Goal: Navigation & Orientation: Find specific page/section

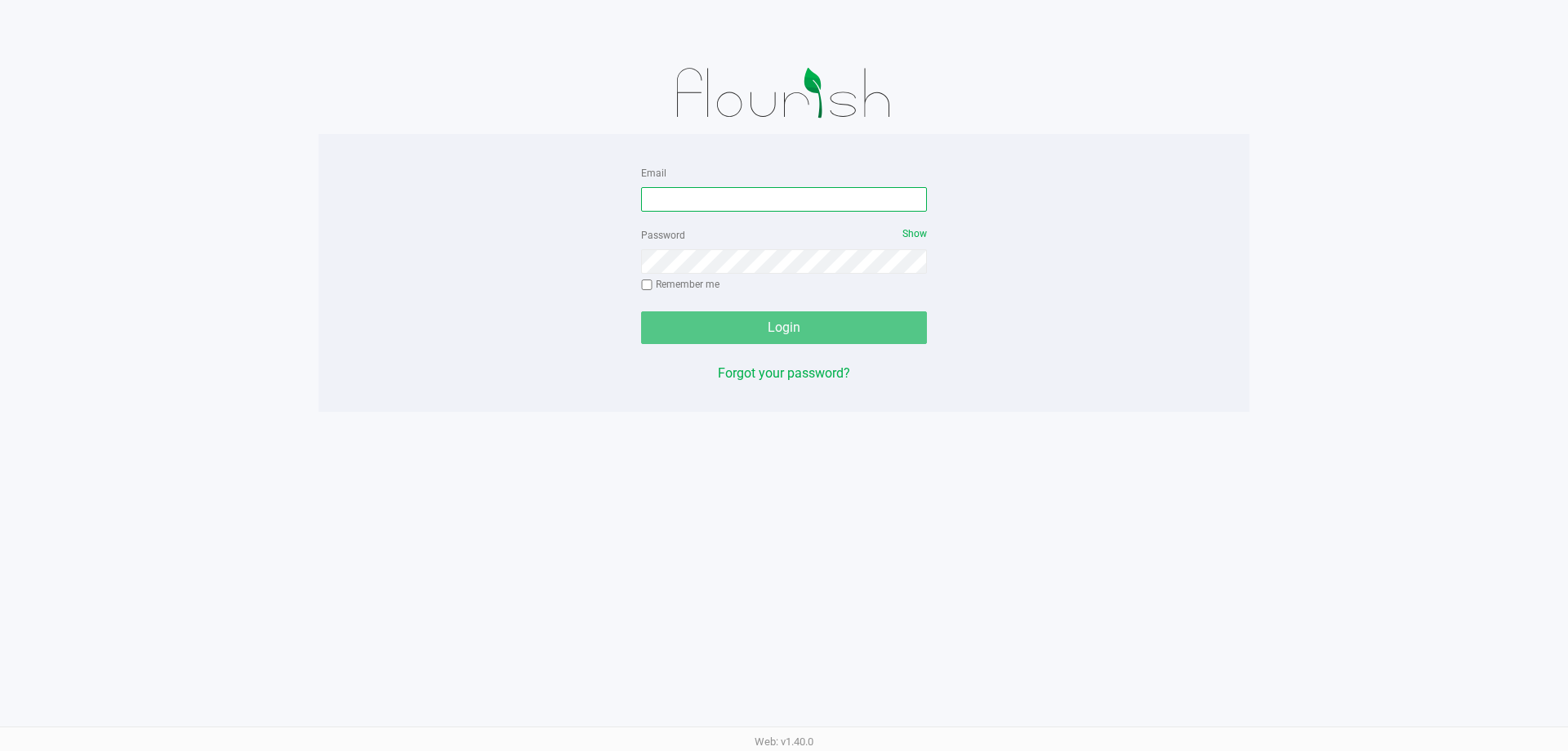
click at [705, 189] on input "Email" at bounding box center [784, 199] width 286 height 25
type input "[EMAIL_ADDRESS][DOMAIN_NAME]"
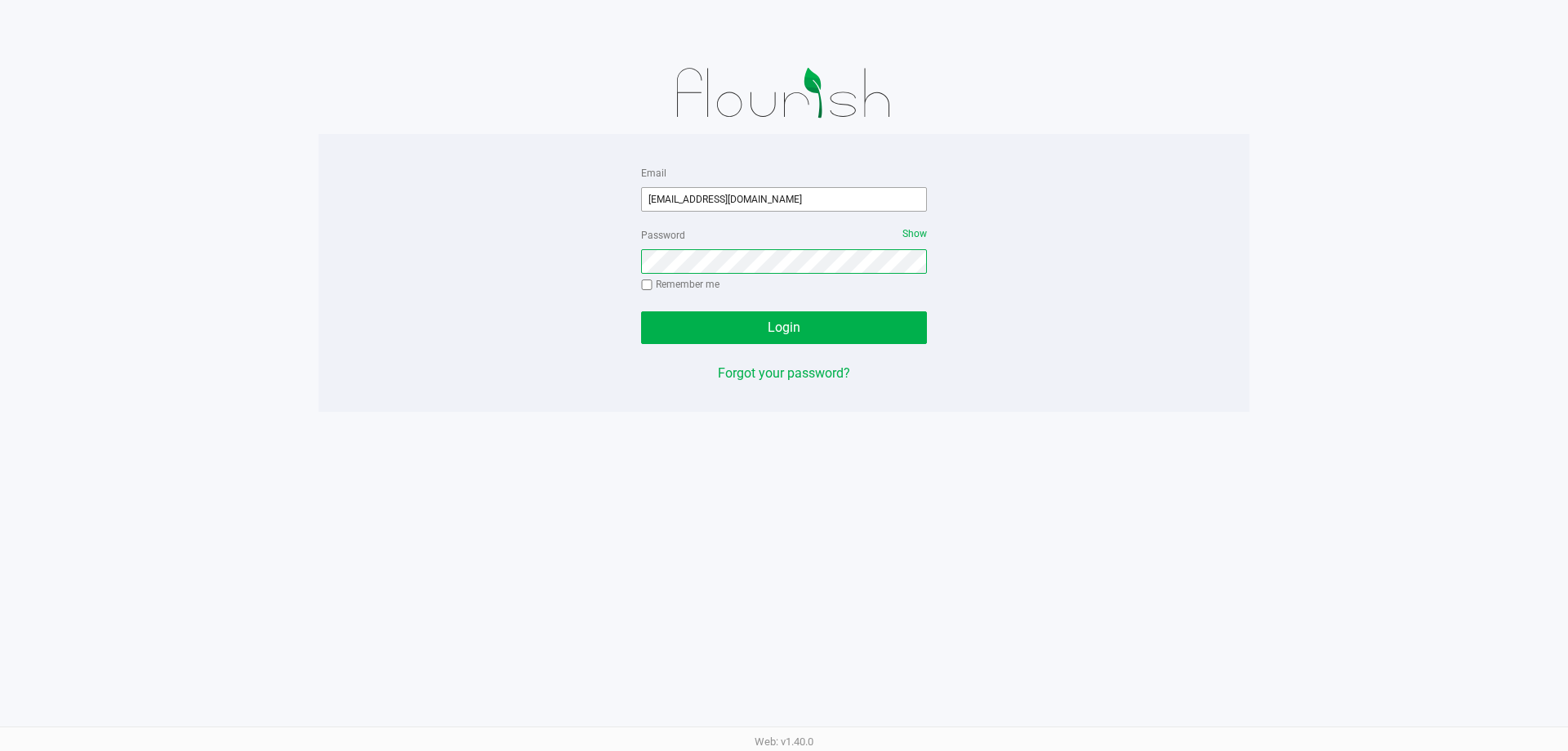
click at [641, 311] on button "Login" at bounding box center [784, 327] width 286 height 33
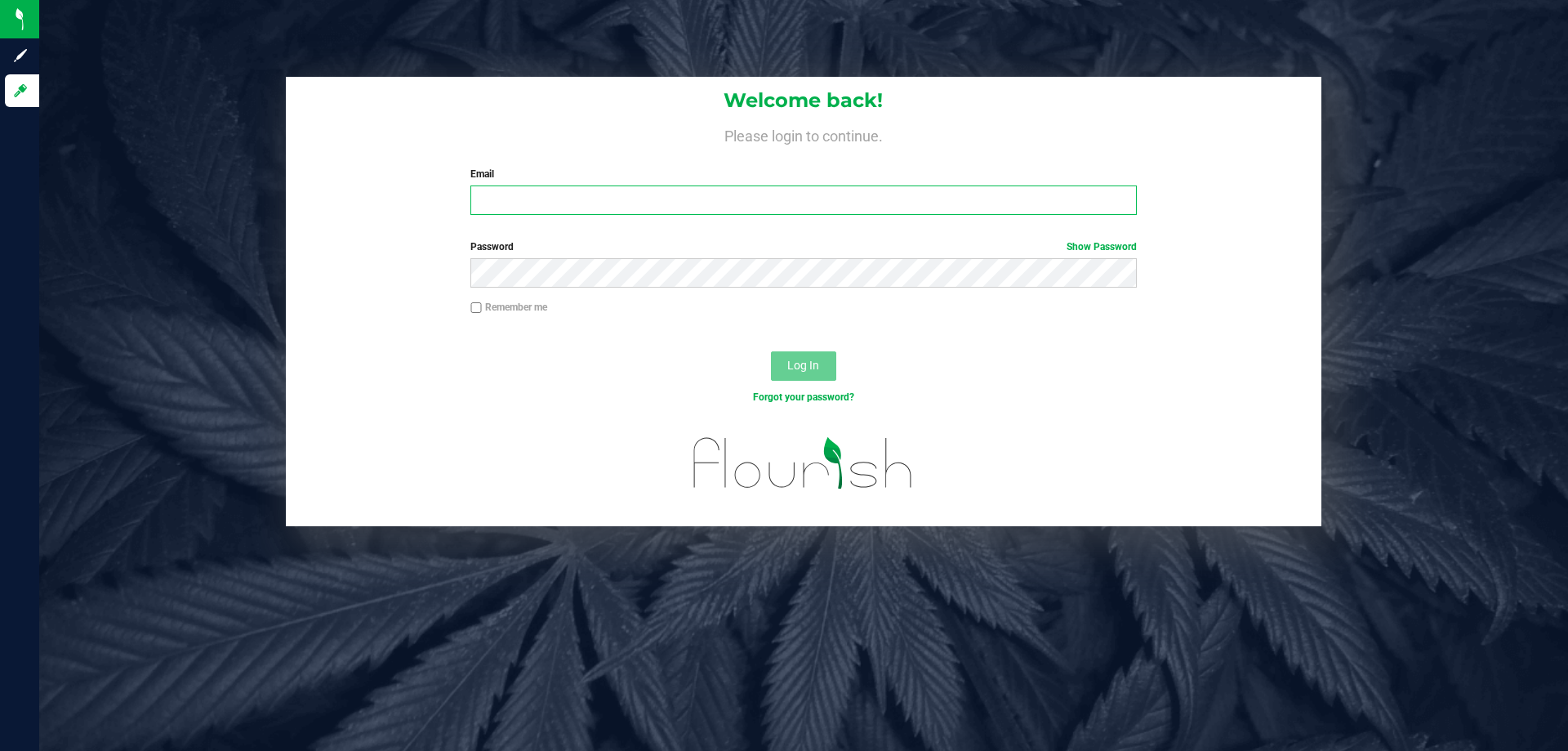
click at [529, 194] on input "Email" at bounding box center [803, 200] width 666 height 29
type input "[EMAIL_ADDRESS][DOMAIN_NAME]"
click at [771, 351] on button "Log In" at bounding box center [803, 366] width 65 height 29
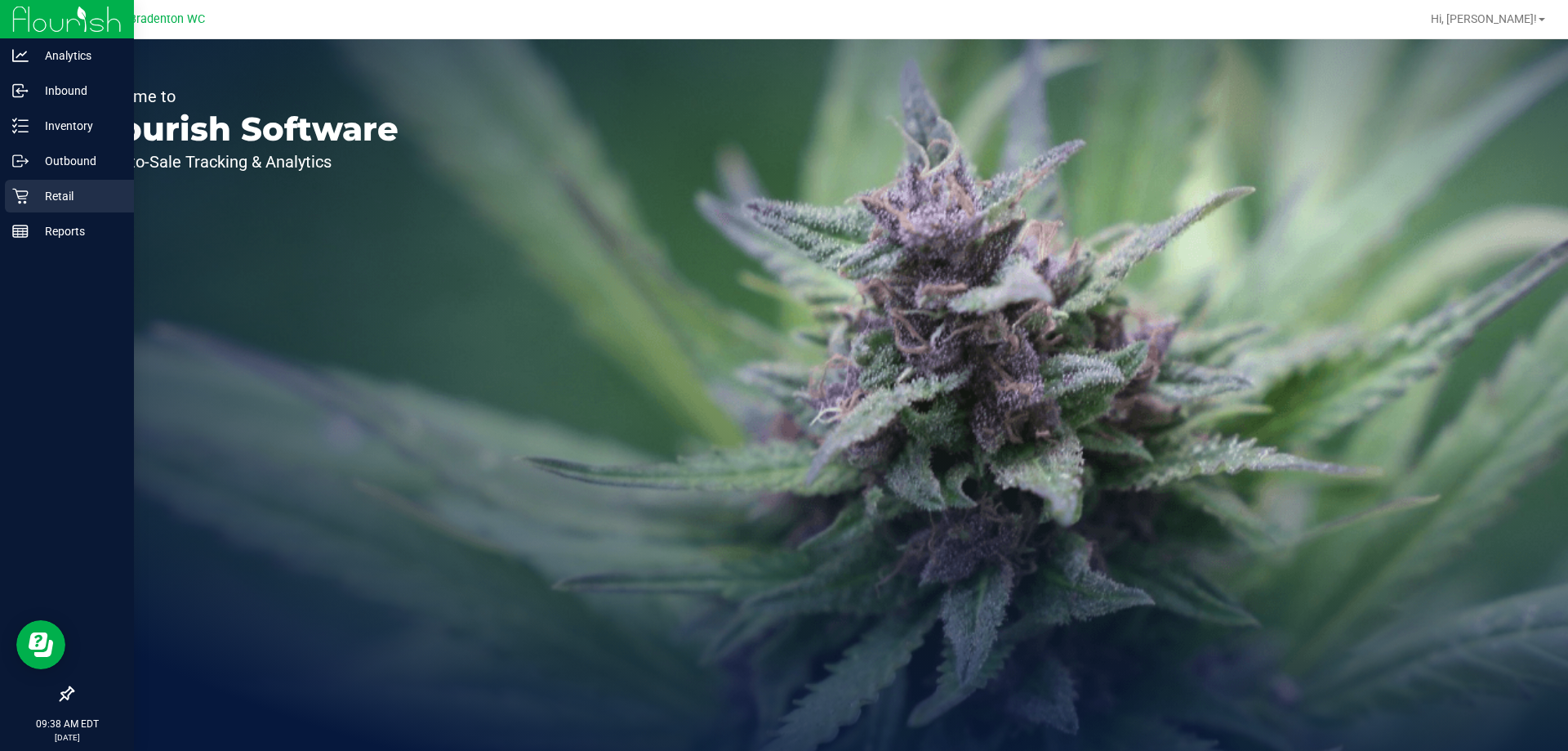
click at [85, 197] on p "Retail" at bounding box center [77, 195] width 98 height 19
